Goal: Entertainment & Leisure: Browse casually

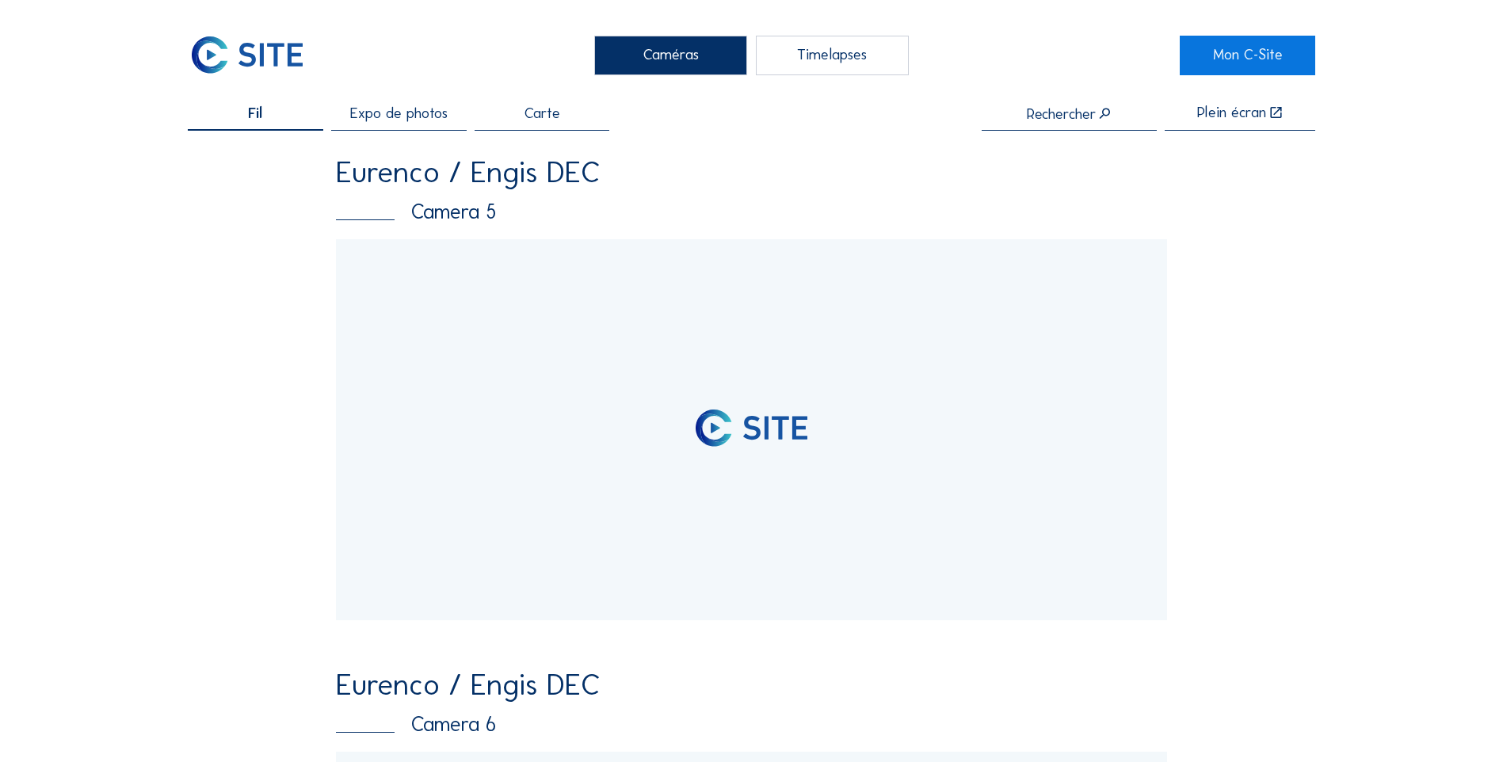
click at [411, 118] on span "Expo de photos" at bounding box center [398, 113] width 97 height 15
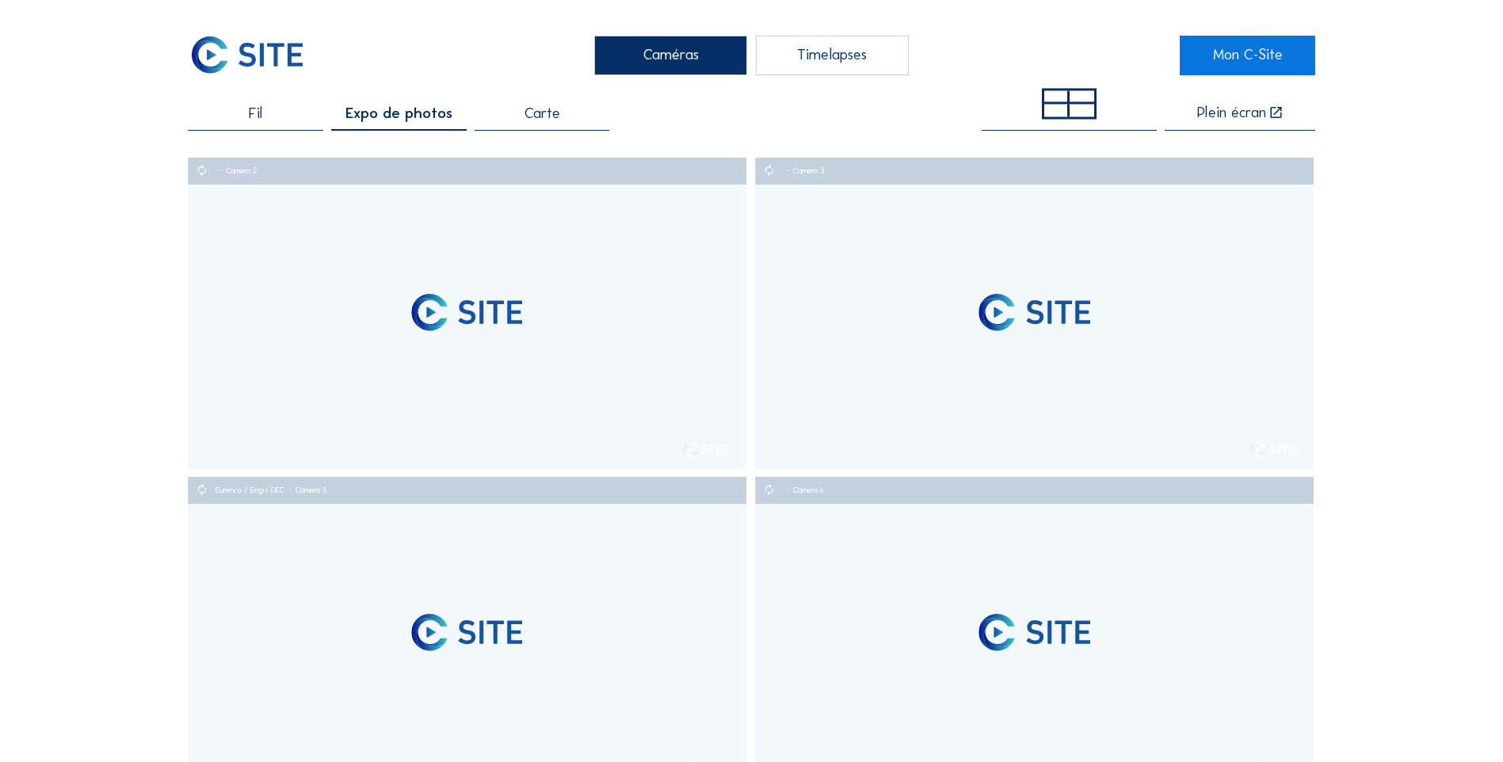
click at [277, 116] on div "Fil" at bounding box center [255, 118] width 135 height 25
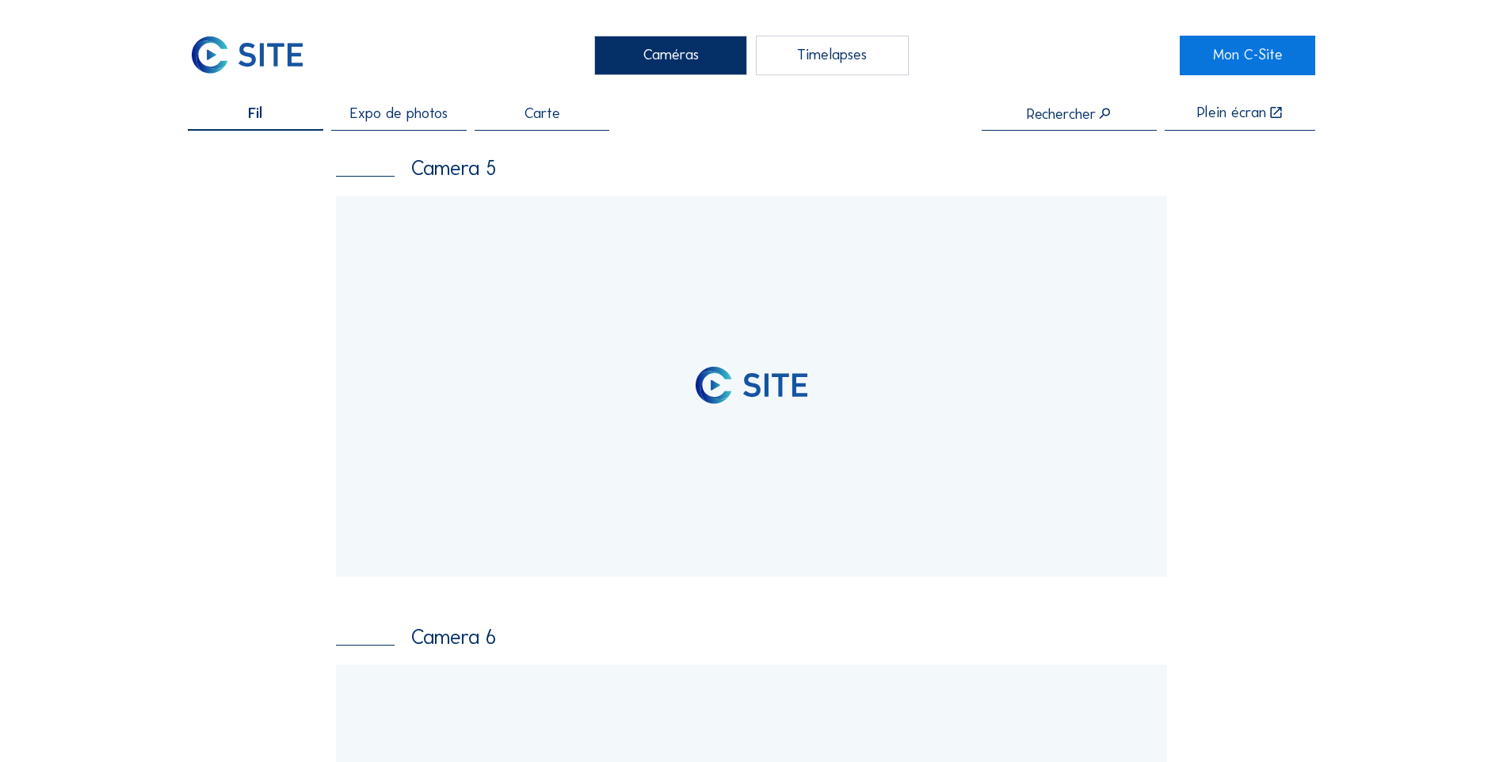
click at [370, 116] on span "Expo de photos" at bounding box center [398, 113] width 97 height 15
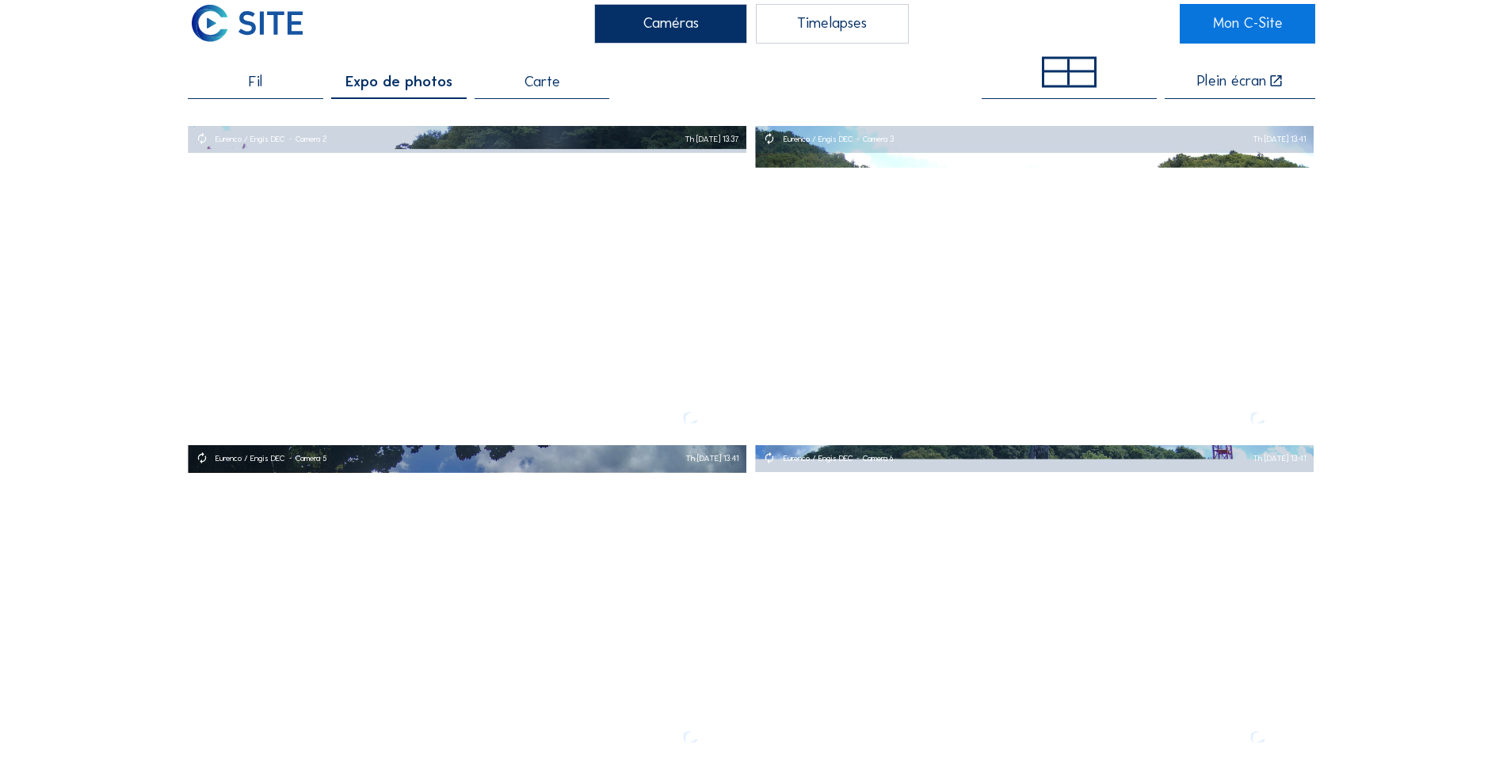
scroll to position [79, 0]
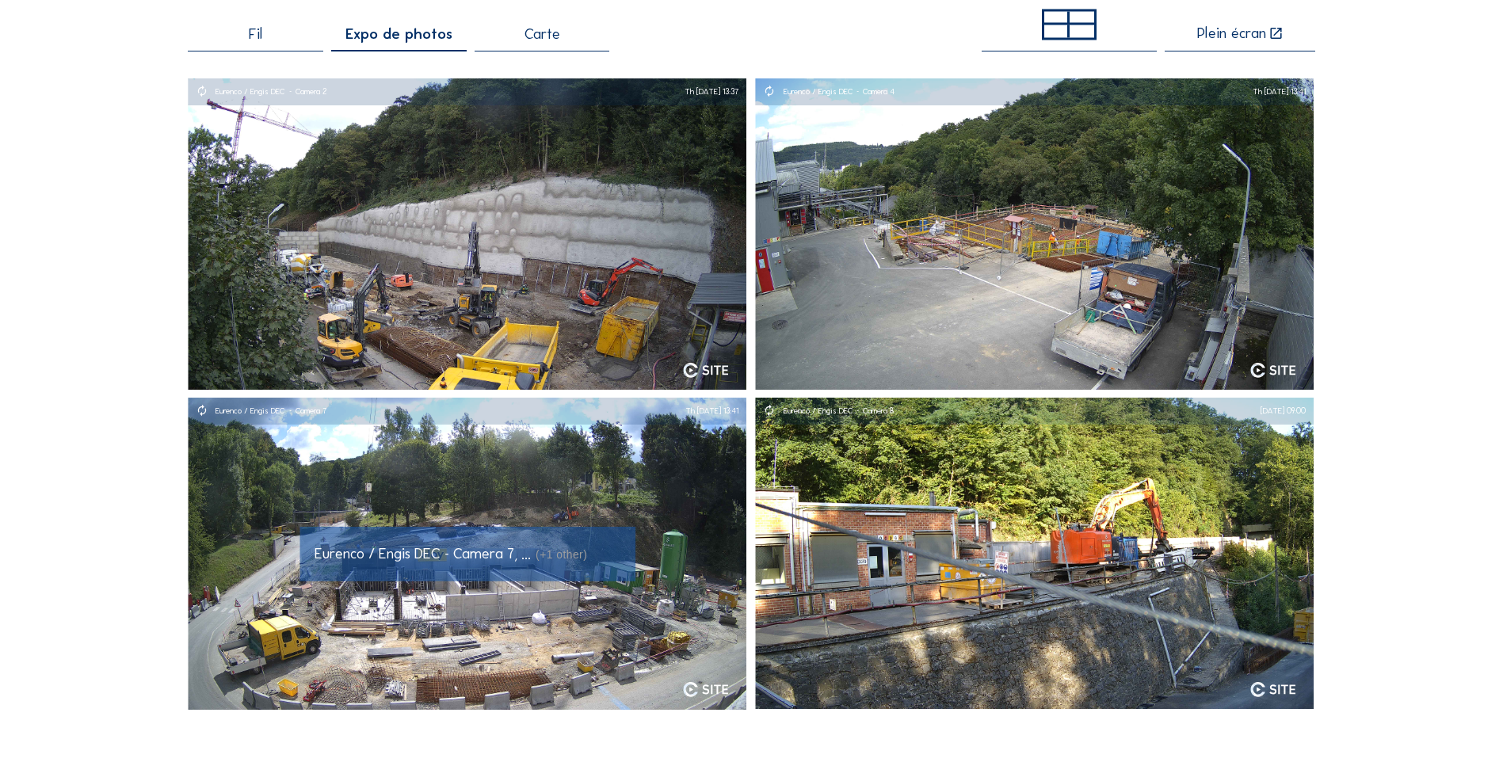
click at [464, 574] on div "Eurenco / Engis DEC - Camera 7, ... (+1 other)" at bounding box center [468, 554] width 336 height 54
click at [478, 605] on img at bounding box center [467, 554] width 559 height 312
click at [519, 561] on span "Eurenco / Engis DEC - Camera 7, ..." at bounding box center [423, 553] width 216 height 18
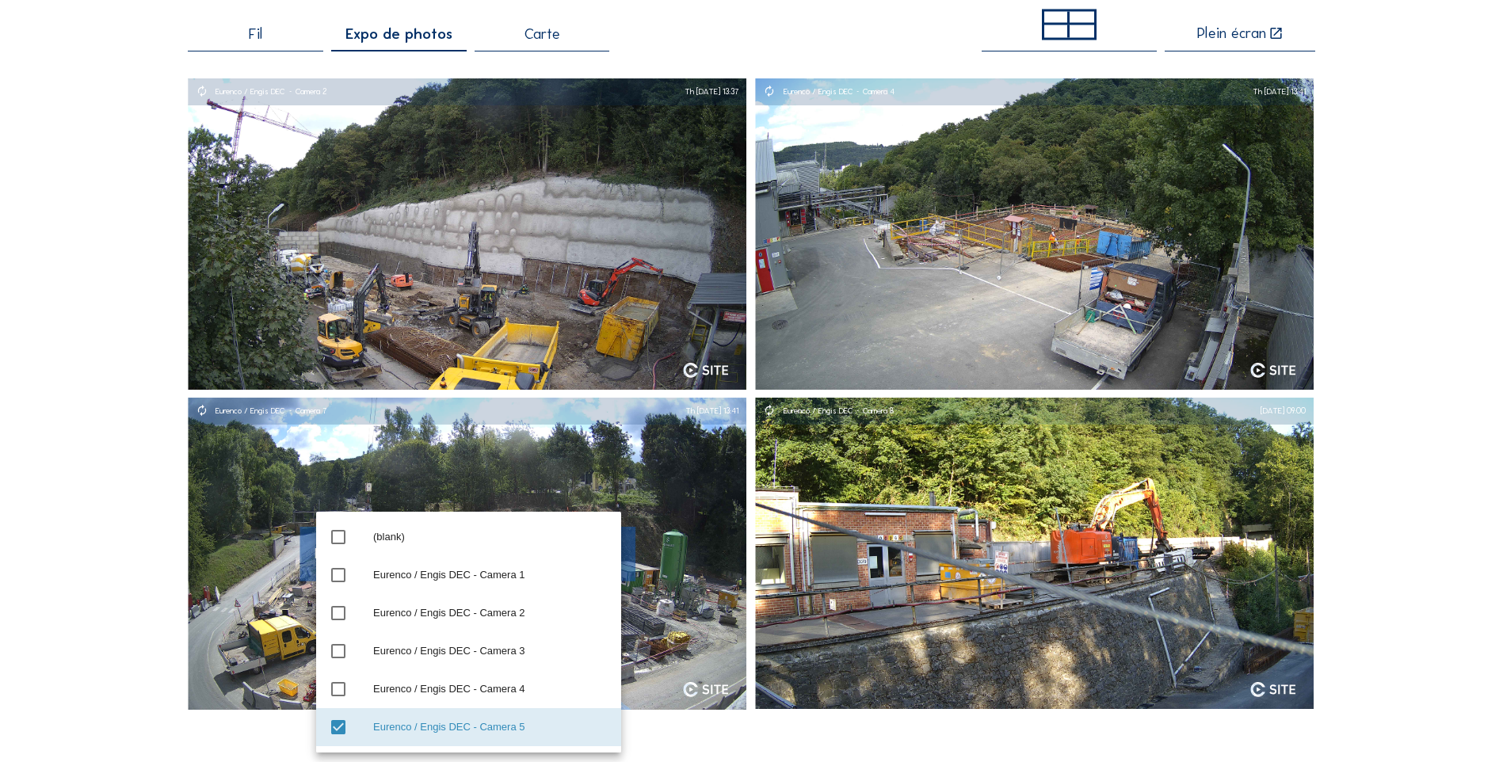
click at [657, 468] on img at bounding box center [467, 554] width 559 height 312
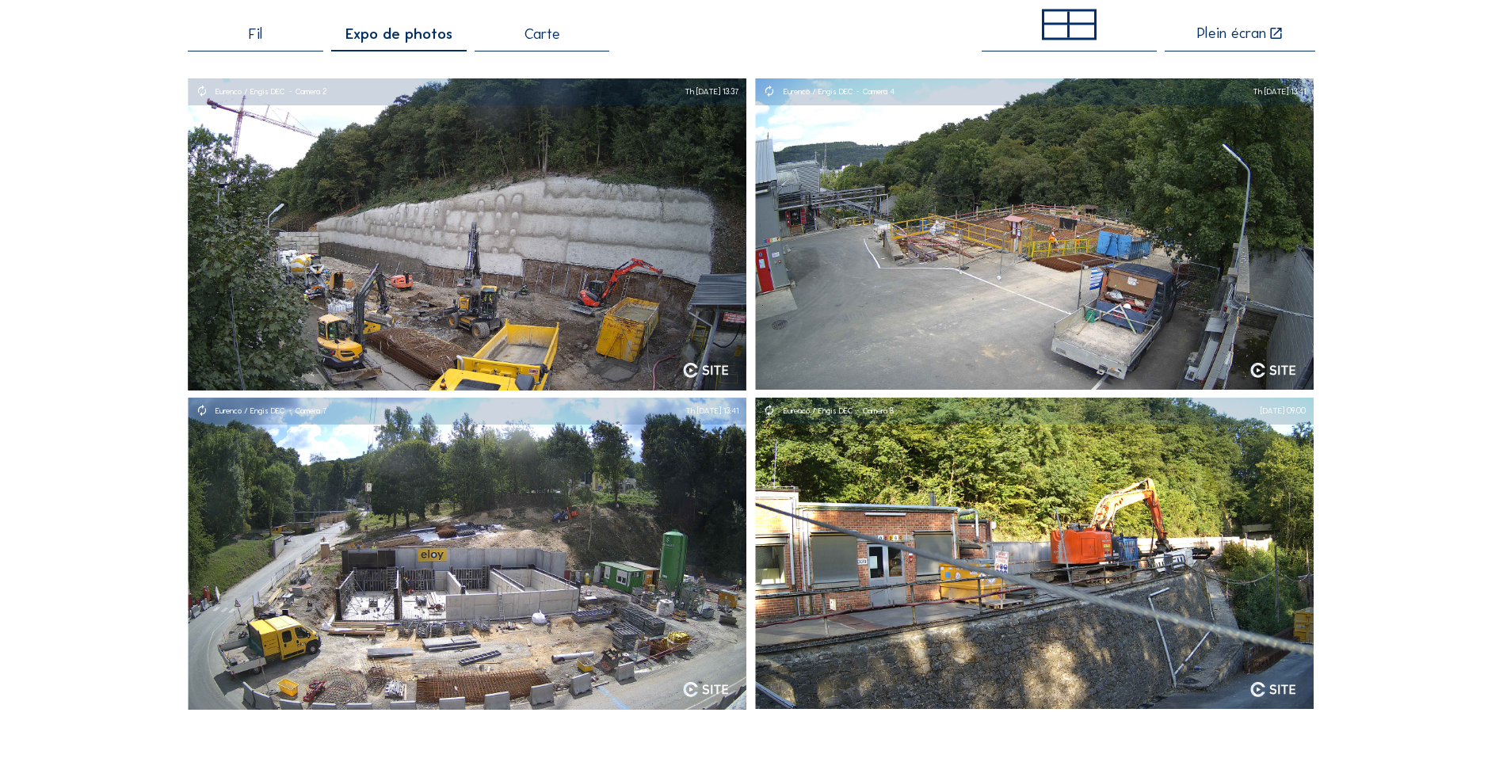
click at [275, 32] on div "Fil" at bounding box center [255, 39] width 135 height 25
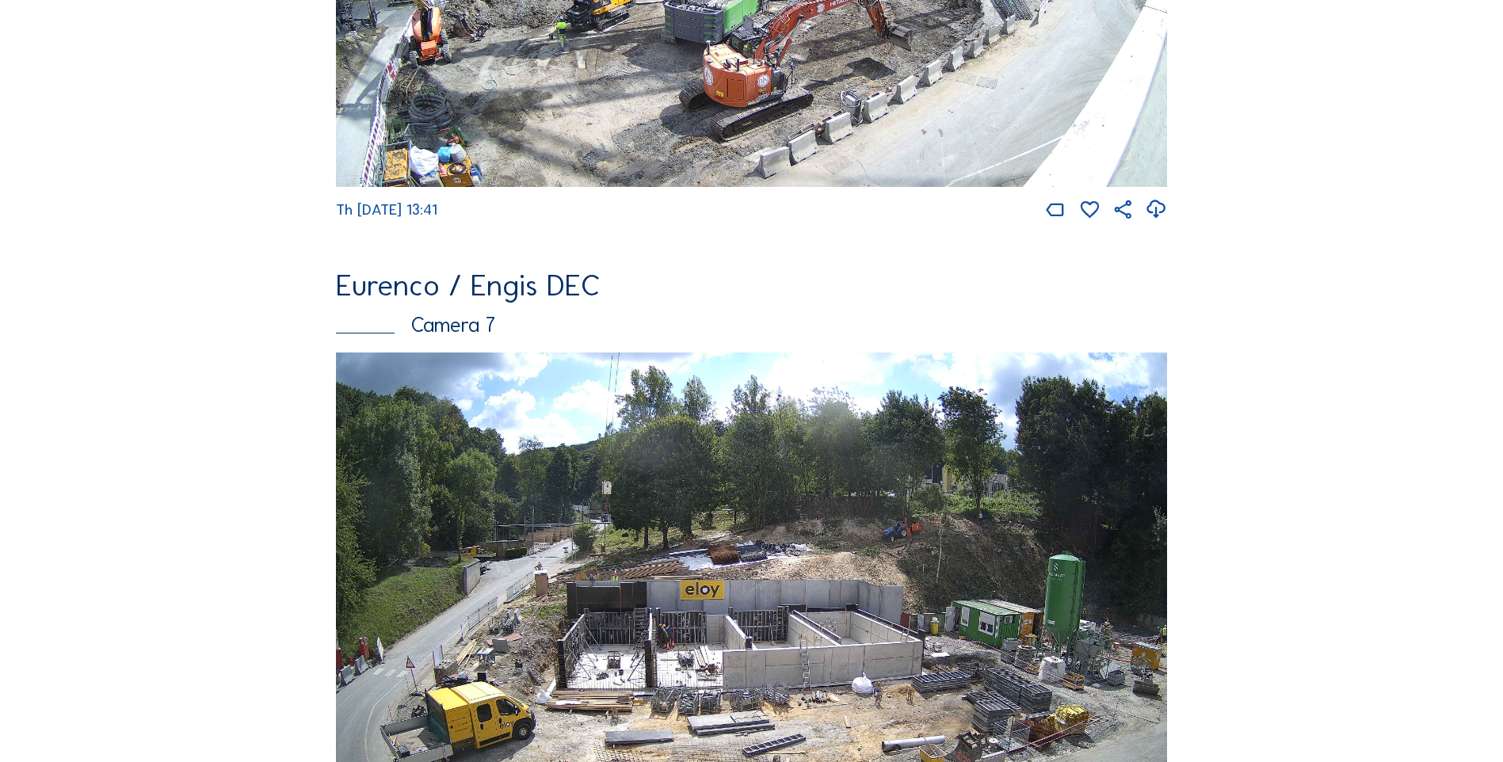
scroll to position [3101, 0]
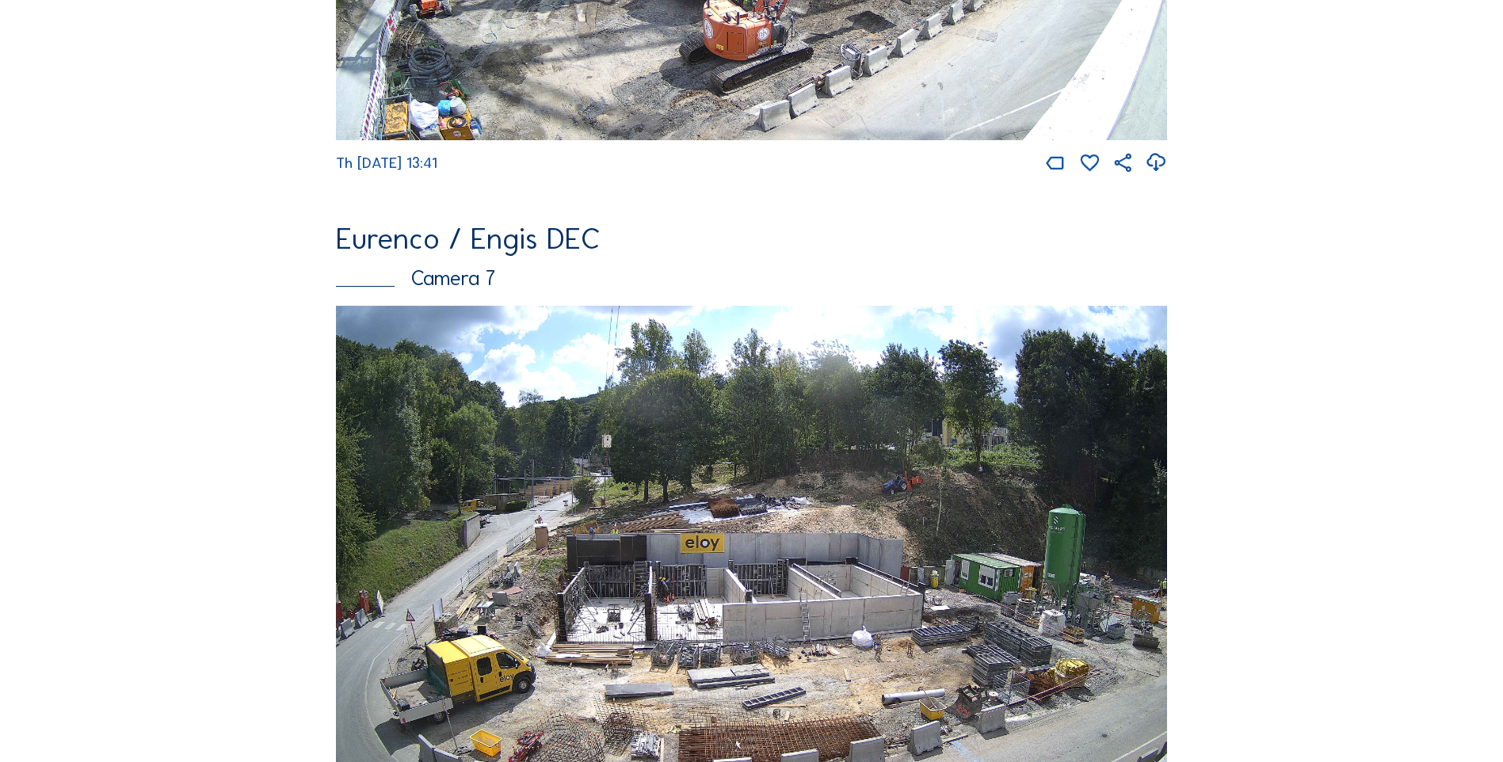
click at [666, 565] on img at bounding box center [751, 540] width 831 height 468
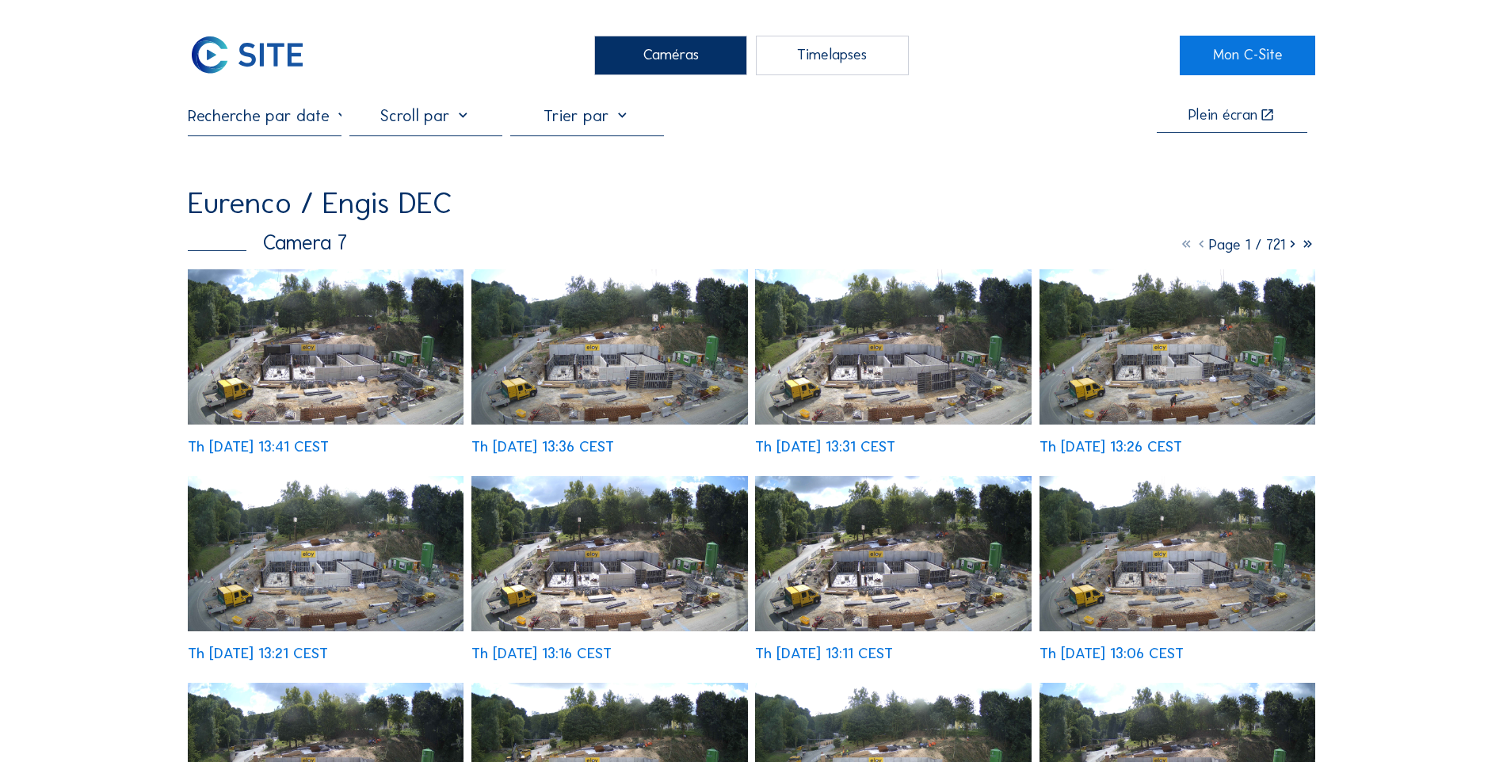
click at [301, 357] on img at bounding box center [326, 346] width 276 height 155
